Goal: Transaction & Acquisition: Purchase product/service

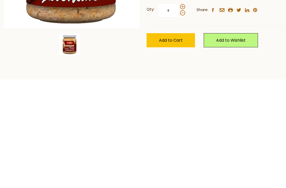
scroll to position [16, 0]
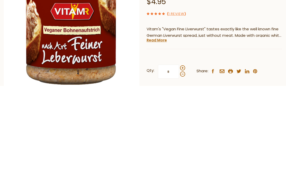
click at [157, 140] on link "Read More" at bounding box center [157, 142] width 20 height 5
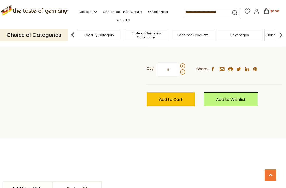
scroll to position [236, 0]
click at [170, 96] on span "Add to Cart" at bounding box center [171, 99] width 24 height 6
click at [271, 10] on span "$4.95" at bounding box center [275, 11] width 9 height 4
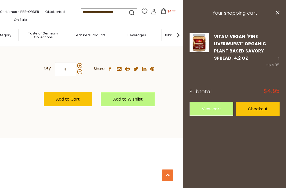
click at [211, 108] on link "View cart" at bounding box center [212, 109] width 44 height 14
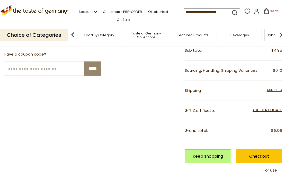
scroll to position [114, 0]
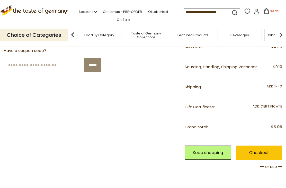
click at [276, 85] on span "Add Info" at bounding box center [274, 86] width 15 height 4
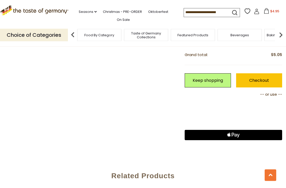
scroll to position [259, 0]
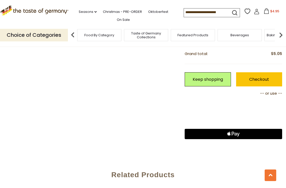
click at [262, 87] on link "Checkout" at bounding box center [259, 79] width 46 height 14
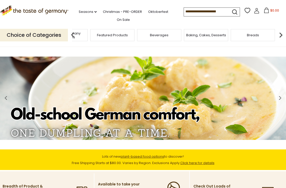
click at [86, 35] on span "Taste of Germany Collections" at bounding box center [65, 35] width 41 height 8
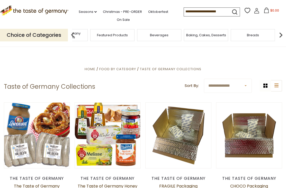
click at [86, 33] on span "Taste of Germany Collections" at bounding box center [65, 35] width 41 height 8
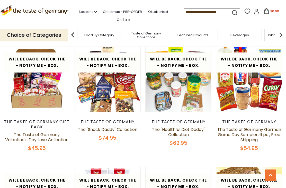
scroll to position [551, 0]
